Goal: Navigation & Orientation: Find specific page/section

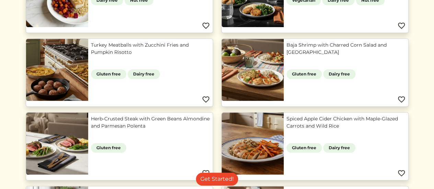
scroll to position [309, 0]
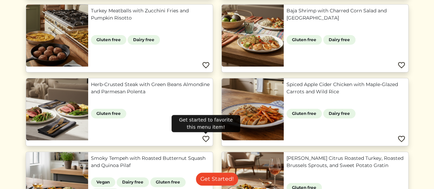
click at [207, 136] on img at bounding box center [206, 139] width 8 height 8
click at [203, 137] on img at bounding box center [206, 139] width 8 height 8
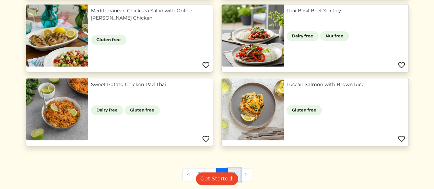
click at [237, 168] on link "4" at bounding box center [234, 174] width 13 height 13
